Goal: Find specific page/section: Find specific page/section

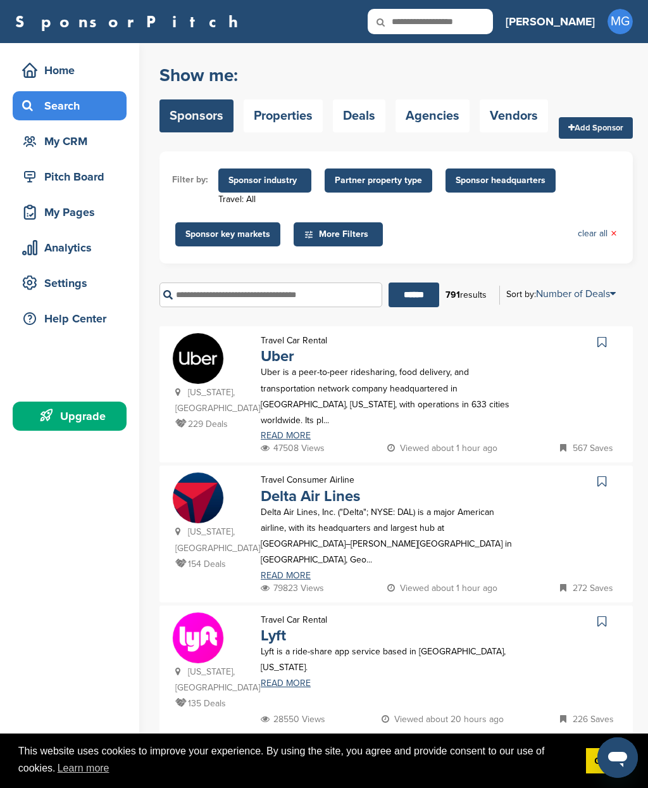
click at [331, 233] on span "More Filters" at bounding box center [340, 234] width 73 height 14
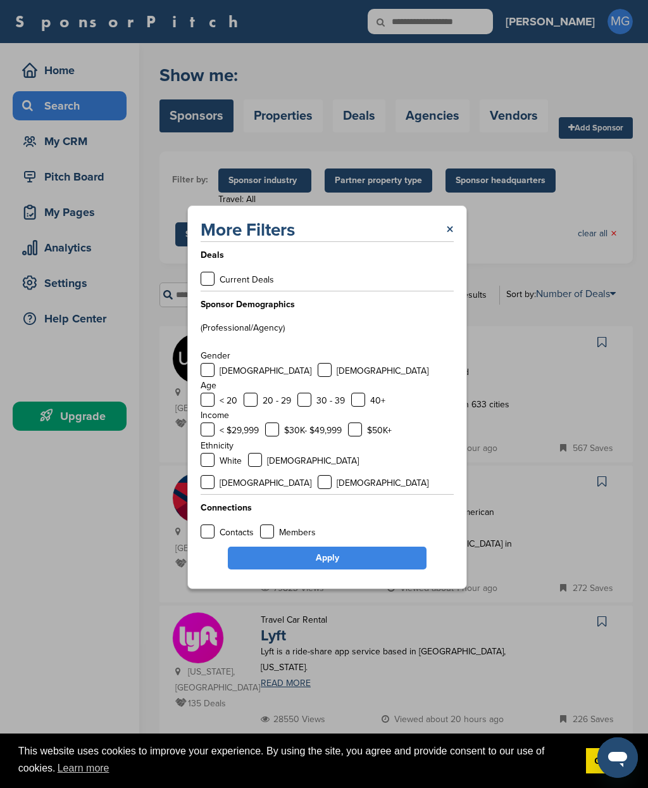
click at [446, 240] on div "More Filters ×" at bounding box center [327, 229] width 253 height 23
click at [277, 196] on div "More Filters × Deals Current Deals Sponsor Demographics (Professional/Agency) G…" at bounding box center [327, 397] width 655 height 794
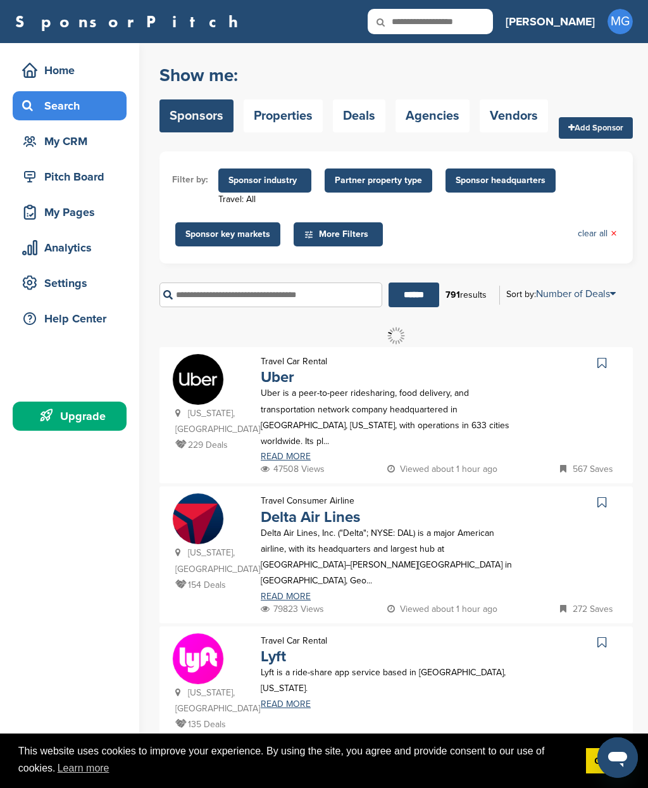
click at [277, 184] on span "Sponsor industry" at bounding box center [265, 180] width 73 height 14
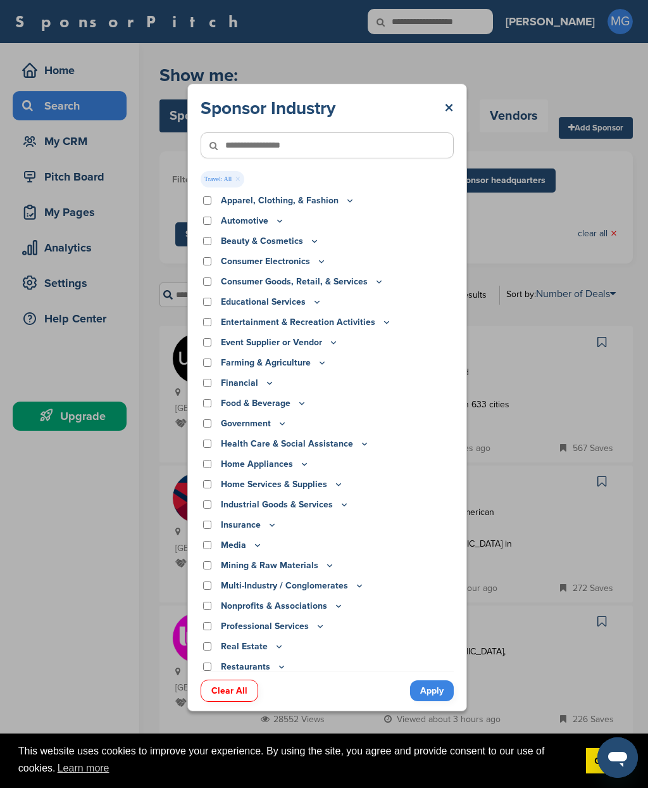
click at [303, 146] on input"] "text" at bounding box center [327, 145] width 253 height 26
click at [217, 179] on span "Travel: All ×" at bounding box center [223, 179] width 44 height 16
click at [283, 149] on input"] "text" at bounding box center [327, 145] width 253 height 26
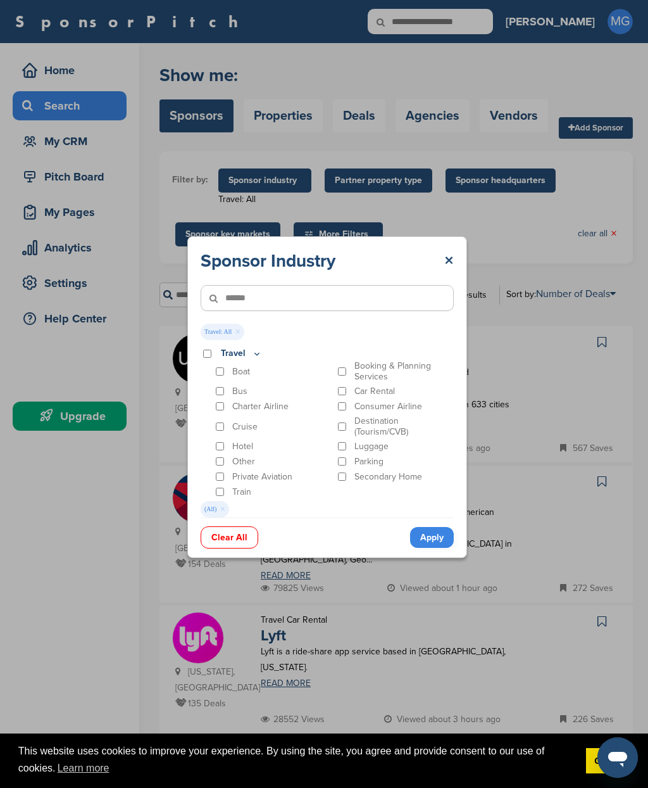
type input"] "******"
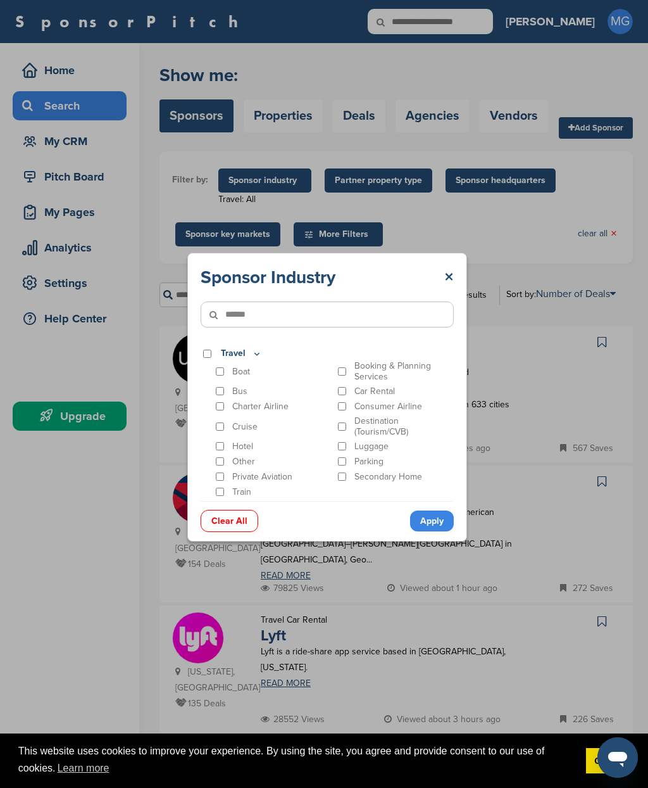
click at [253, 406] on p "Charter Airline" at bounding box center [260, 406] width 56 height 11
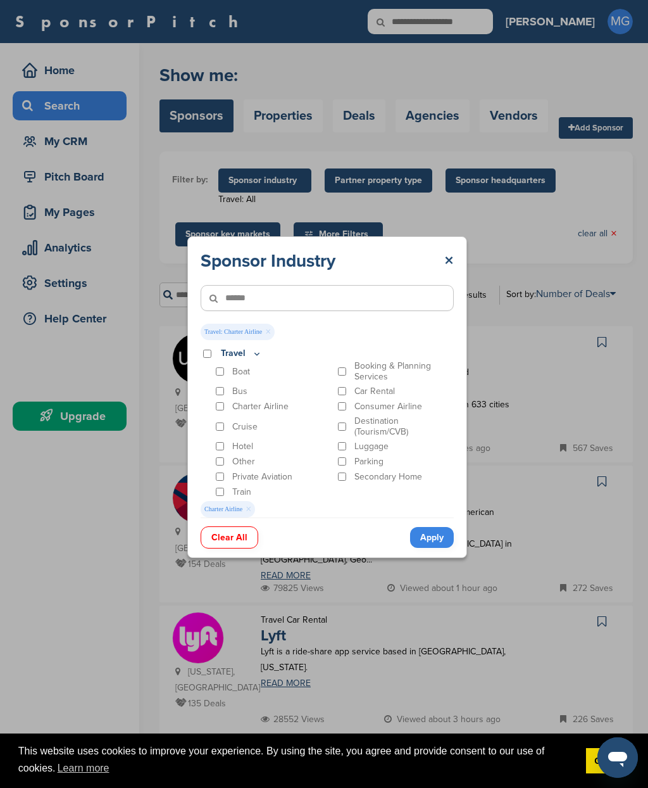
click at [370, 369] on p "Booking & Planning Services" at bounding box center [405, 371] width 100 height 22
click at [381, 410] on p "Consumer Airline" at bounding box center [389, 406] width 68 height 11
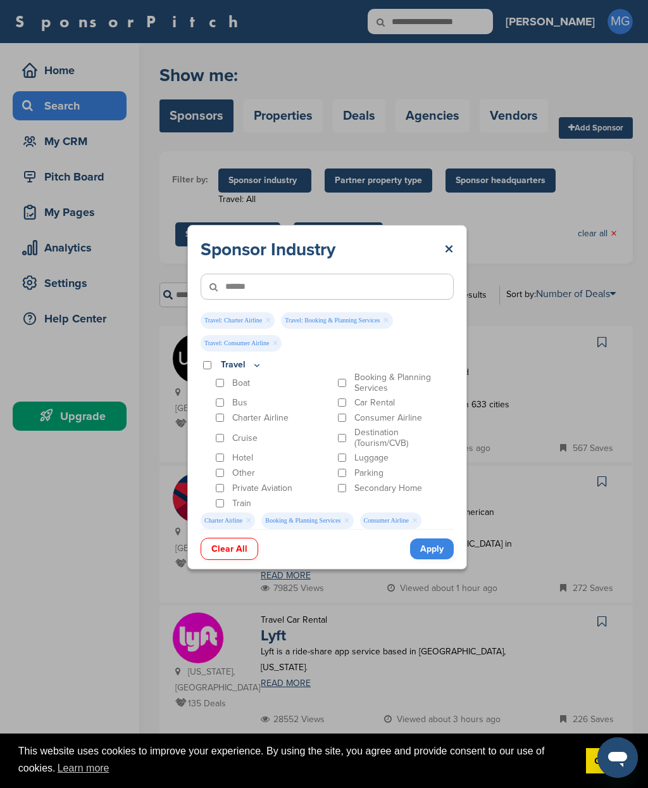
click at [281, 419] on p "Charter Airline" at bounding box center [260, 417] width 56 height 11
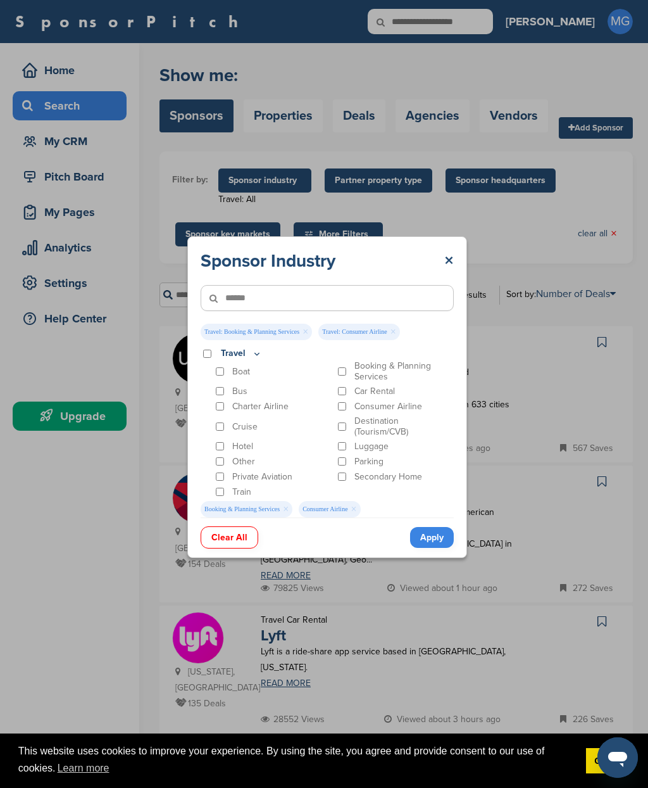
click at [436, 535] on link "Apply" at bounding box center [432, 537] width 44 height 21
